Goal: Task Accomplishment & Management: Complete application form

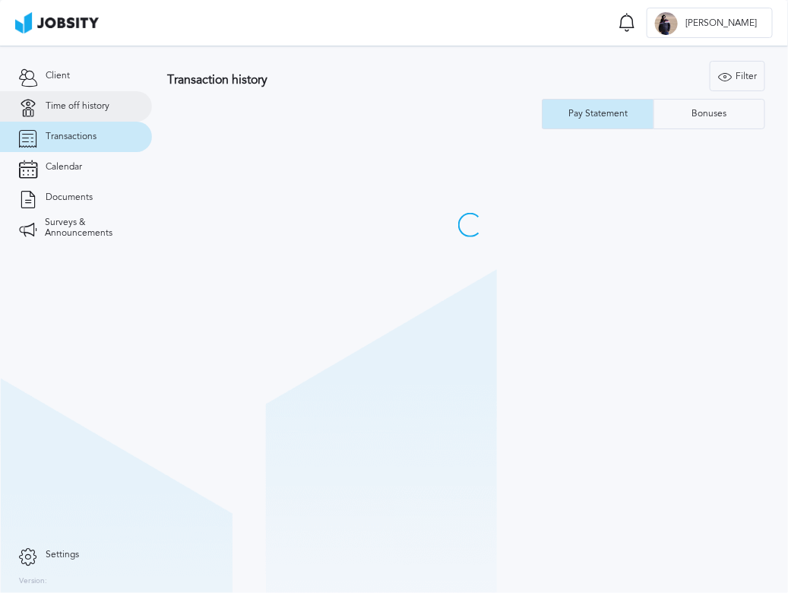
click at [93, 103] on span "Time off history" at bounding box center [78, 106] width 64 height 11
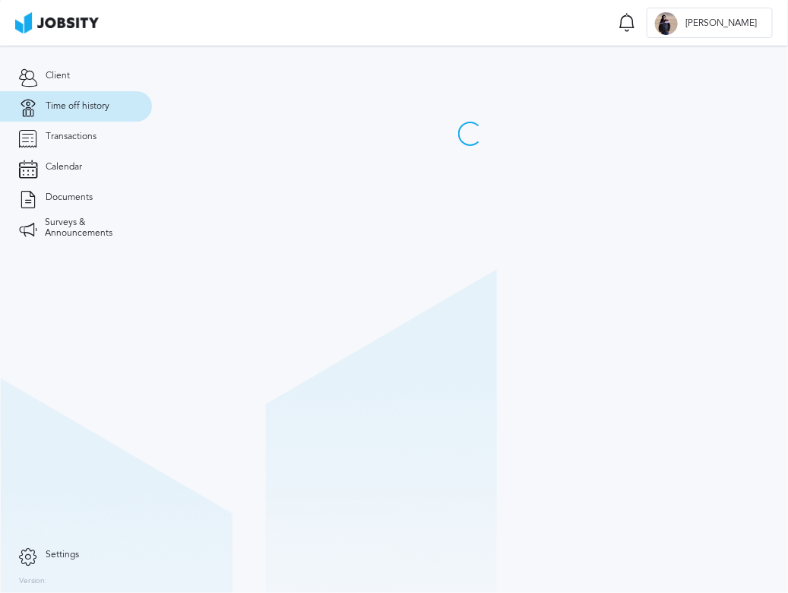
click at [734, 78] on div at bounding box center [470, 96] width 636 height 100
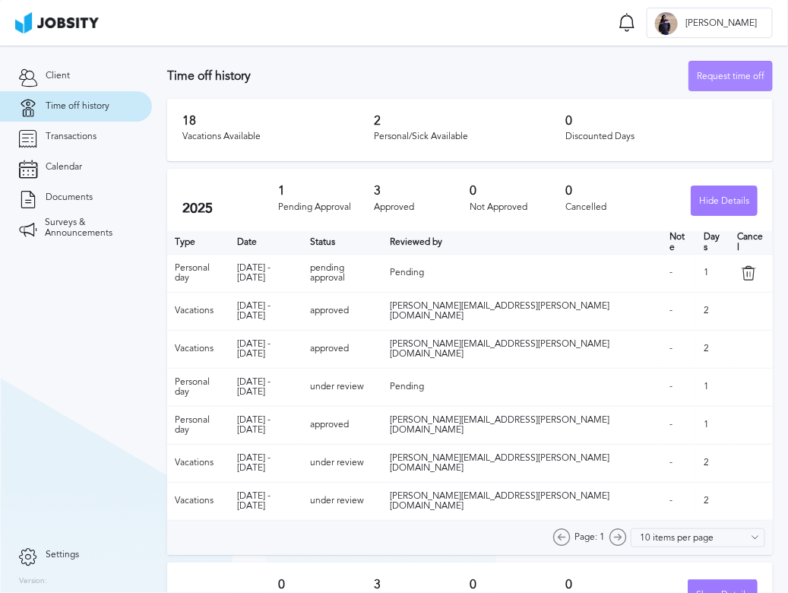
click at [727, 73] on div "Request time off" at bounding box center [730, 77] width 83 height 30
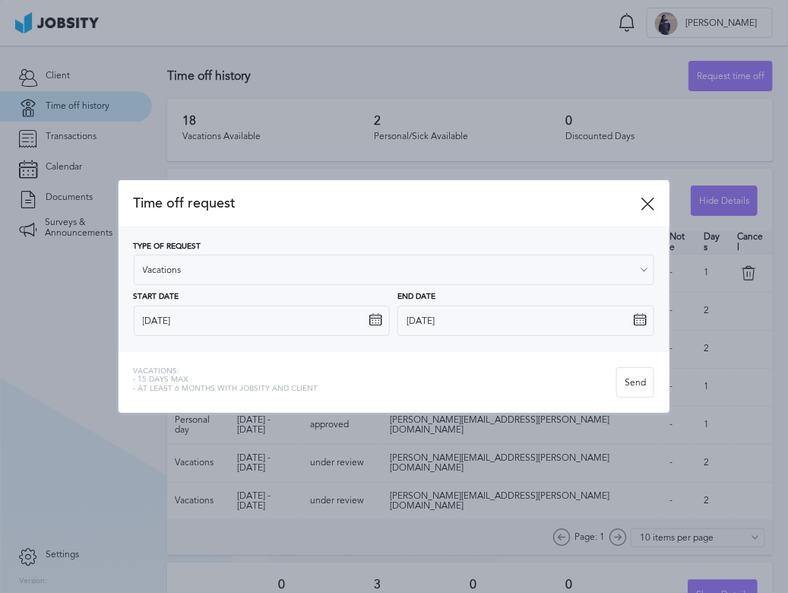
click at [371, 320] on icon at bounding box center [376, 320] width 14 height 14
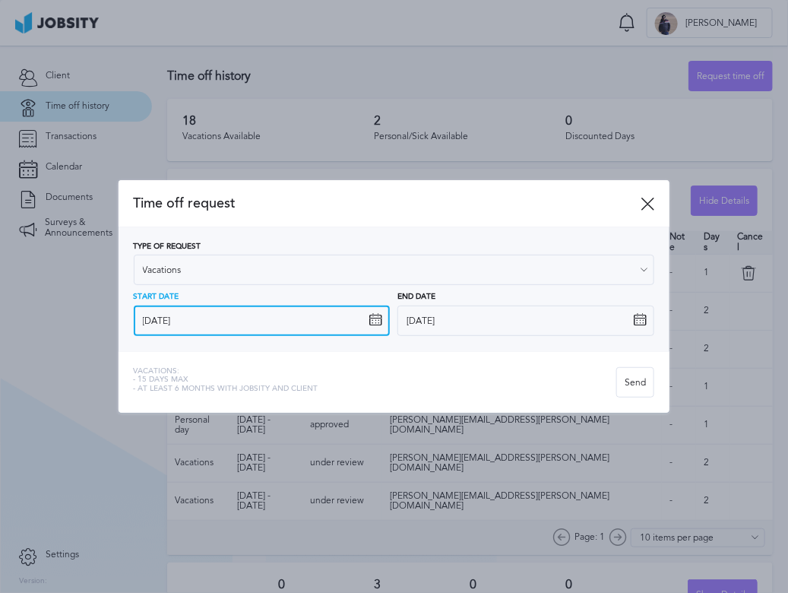
click at [285, 324] on input "[DATE]" at bounding box center [262, 321] width 257 height 30
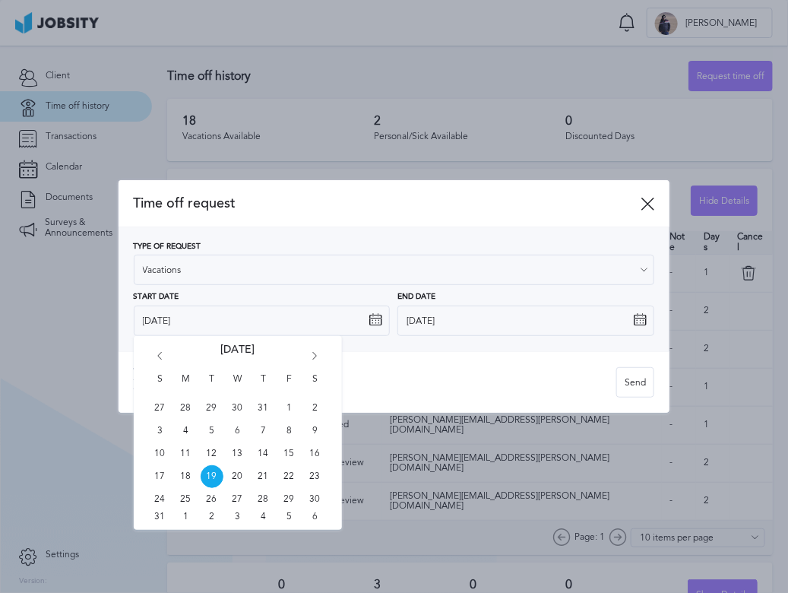
click at [312, 353] on icon "Go forward 1 month" at bounding box center [316, 359] width 14 height 14
click at [268, 432] on span "9" at bounding box center [263, 431] width 23 height 23
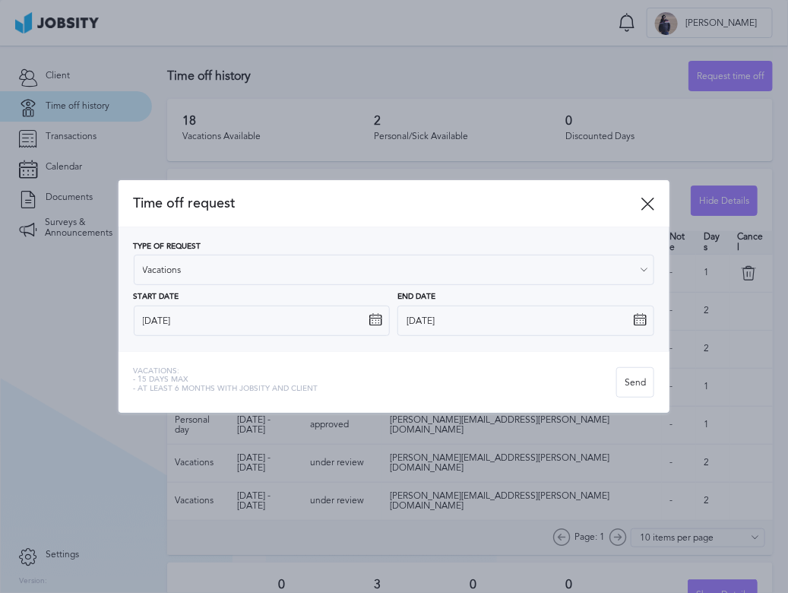
type input "[DATE]"
click at [635, 317] on icon at bounding box center [640, 320] width 14 height 14
click at [639, 320] on icon at bounding box center [640, 320] width 14 height 14
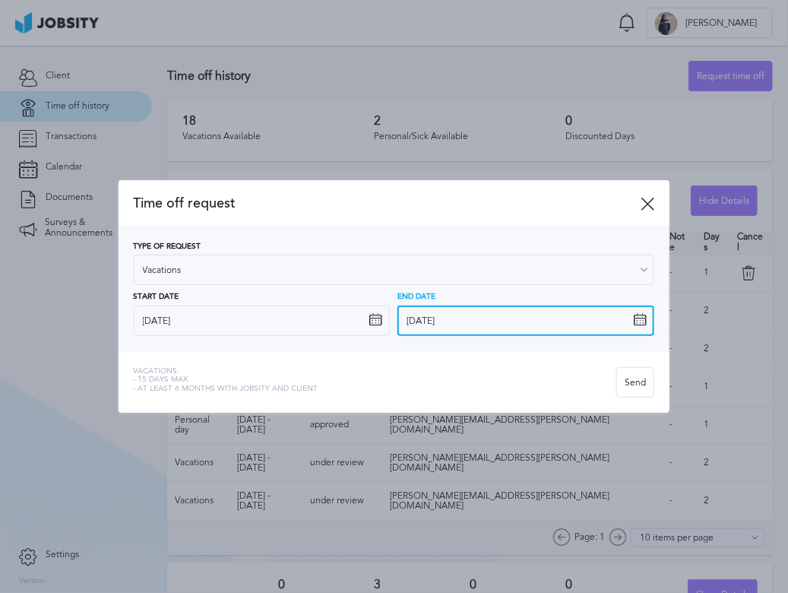
click at [502, 326] on input "[DATE]" at bounding box center [526, 321] width 257 height 30
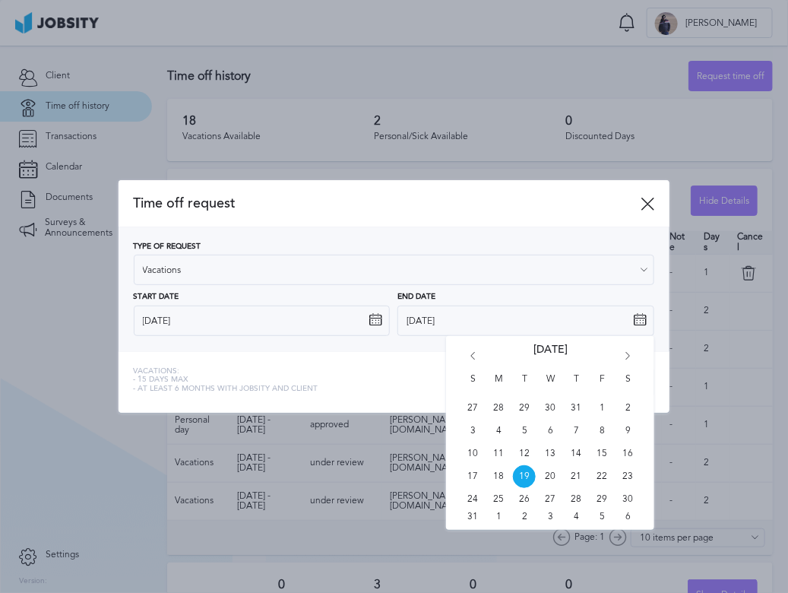
click at [629, 357] on icon "Go forward 1 month" at bounding box center [628, 359] width 14 height 14
click at [606, 450] on span "17" at bounding box center [602, 453] width 23 height 23
type input "[DATE]"
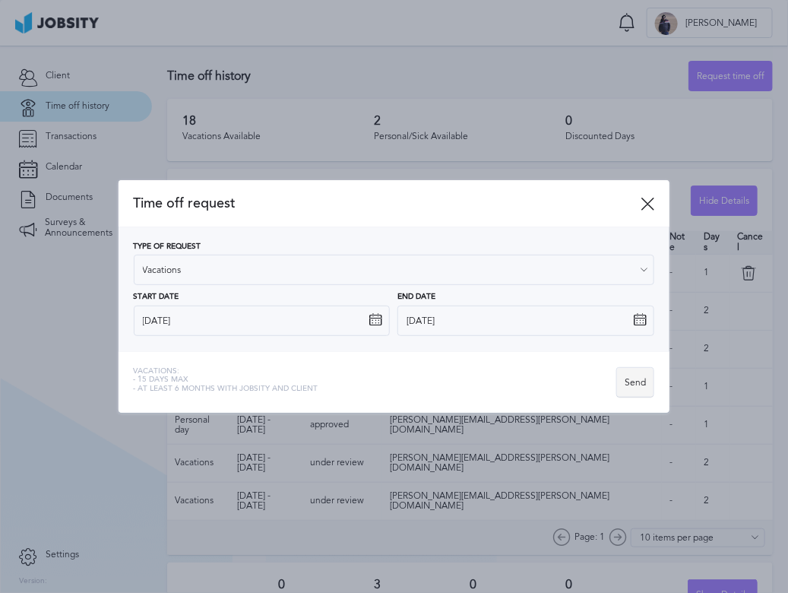
click at [631, 385] on div "Send" at bounding box center [635, 383] width 36 height 30
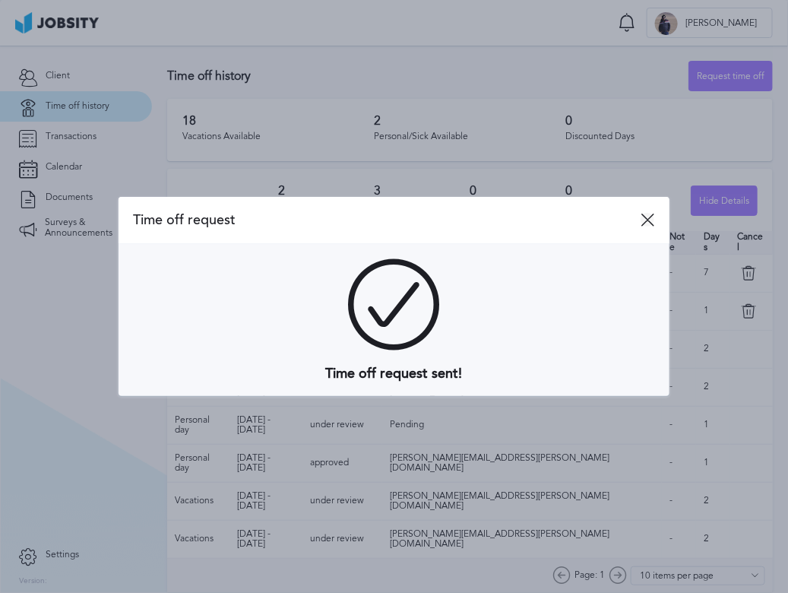
click at [643, 216] on icon at bounding box center [648, 220] width 14 height 14
